Goal: Task Accomplishment & Management: Complete application form

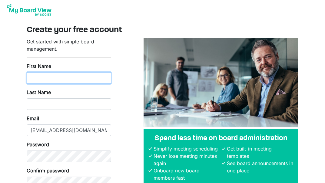
click at [45, 76] on input "First Name" at bounding box center [69, 78] width 85 height 12
type input "Liz"
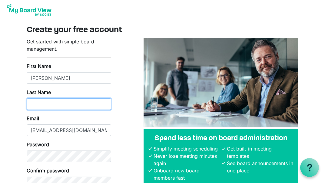
click at [68, 100] on input "Last Name" at bounding box center [69, 104] width 85 height 12
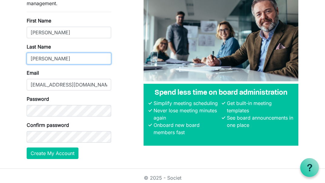
type input "Haas"
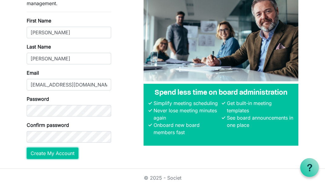
click at [63, 154] on button "Create My Account" at bounding box center [53, 153] width 52 height 12
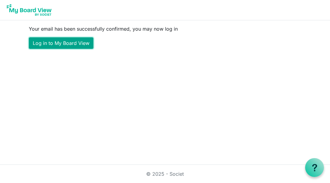
click at [75, 43] on link "Log in to My Board View" at bounding box center [61, 43] width 65 height 12
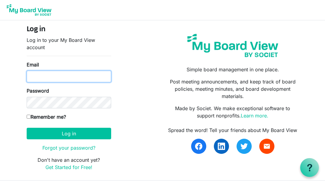
click at [61, 75] on input "Email" at bounding box center [69, 77] width 85 height 12
type input "[EMAIL_ADDRESS][DOMAIN_NAME]"
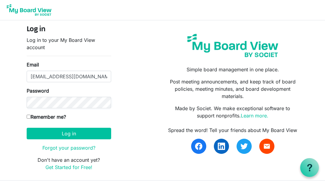
click at [27, 118] on input "Remember me?" at bounding box center [29, 116] width 4 height 4
checkbox input "true"
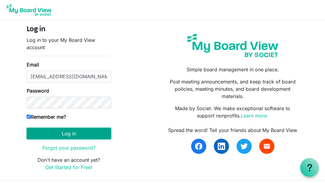
click at [74, 132] on button "Log in" at bounding box center [69, 134] width 85 height 12
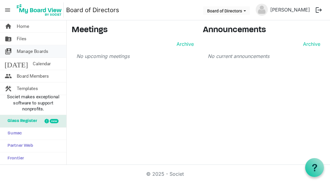
click at [45, 51] on span "Manage Boards" at bounding box center [33, 51] width 32 height 12
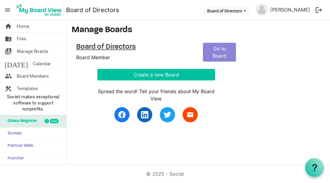
click at [113, 47] on h4 "Board of Directors" at bounding box center [135, 47] width 118 height 9
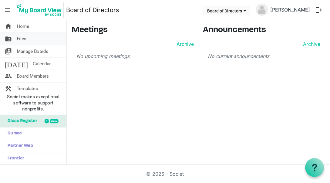
click at [38, 38] on link "folder_shared Files" at bounding box center [33, 39] width 66 height 12
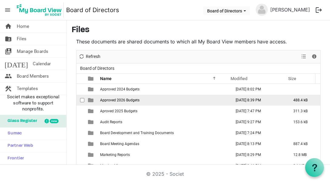
click at [112, 100] on span "Approved 2026 Budgets" at bounding box center [119, 100] width 39 height 4
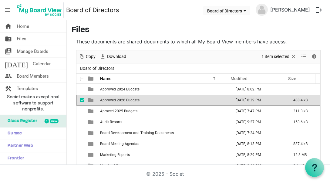
click at [111, 100] on span "Approved 2026 Budgets" at bounding box center [119, 100] width 39 height 4
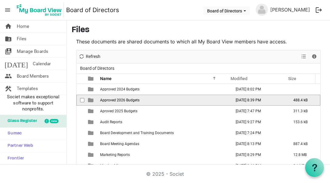
click at [111, 100] on span "Approved 2026 Budgets" at bounding box center [119, 100] width 39 height 4
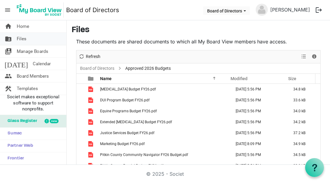
click at [33, 37] on link "folder_shared Files" at bounding box center [33, 39] width 66 height 12
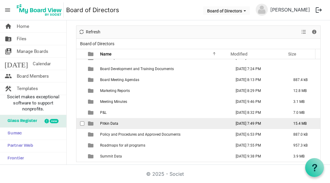
scroll to position [26, 0]
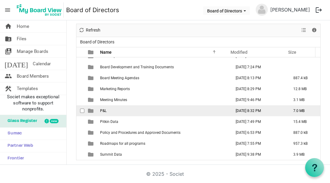
click at [111, 111] on td "P&L" at bounding box center [163, 110] width 131 height 11
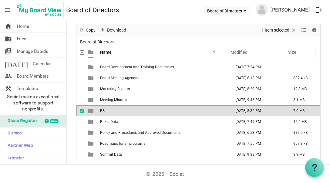
click at [111, 111] on td "P&L" at bounding box center [163, 110] width 131 height 11
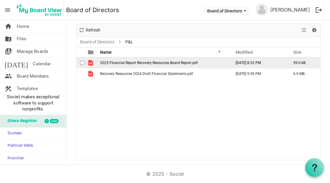
click at [166, 62] on span "2025 Financial Report Recovery Resources Board Report.pdf" at bounding box center [149, 63] width 98 height 4
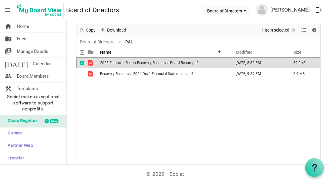
click at [166, 62] on span "2025 Financial Report Recovery Resources Board Report.pdf" at bounding box center [149, 63] width 98 height 4
click at [43, 38] on link "folder_shared Files" at bounding box center [33, 39] width 66 height 12
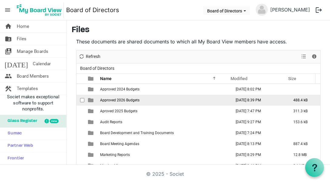
click at [158, 97] on td "Approved 2026 Budgets" at bounding box center [163, 100] width 131 height 11
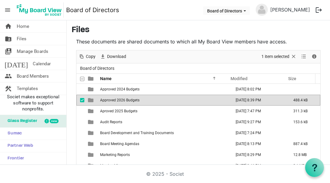
click at [158, 97] on td "Approved 2026 Budgets" at bounding box center [163, 100] width 131 height 11
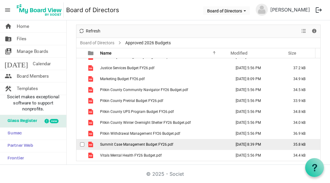
scroll to position [26, 0]
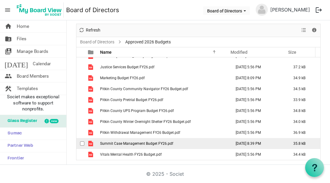
click at [149, 142] on span "Summit Case Management Budget FY26.pdf" at bounding box center [136, 143] width 73 height 4
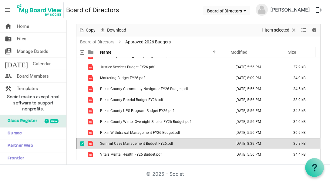
click at [149, 142] on span "Summit Case Management Budget FY26.pdf" at bounding box center [136, 143] width 73 height 4
